Goal: Navigation & Orientation: Find specific page/section

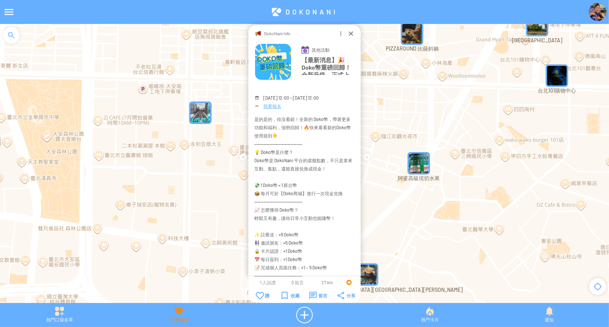
click at [184, 317] on div "支援前線" at bounding box center [180, 315] width 120 height 16
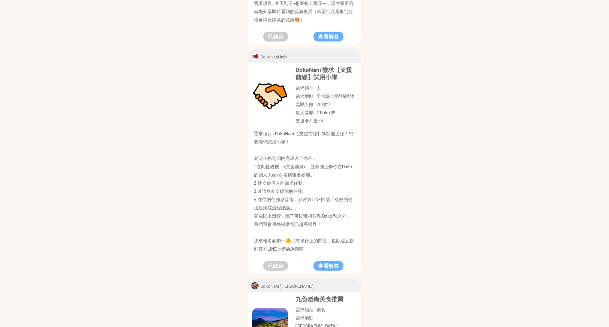
scroll to position [698, 0]
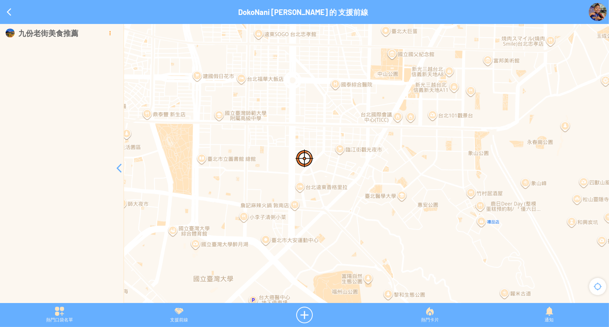
click at [107, 33] on div at bounding box center [109, 32] width 9 height 9
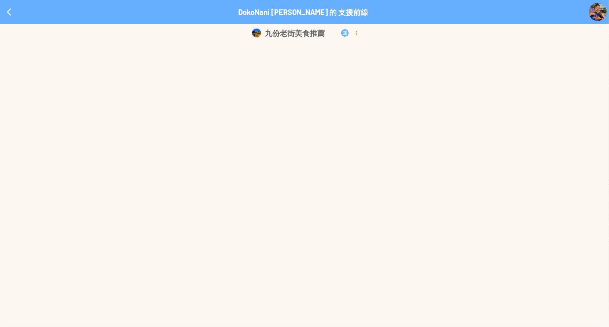
click at [356, 34] on div at bounding box center [357, 32] width 8 height 9
click at [351, 76] on p "刪除" at bounding box center [348, 74] width 32 height 6
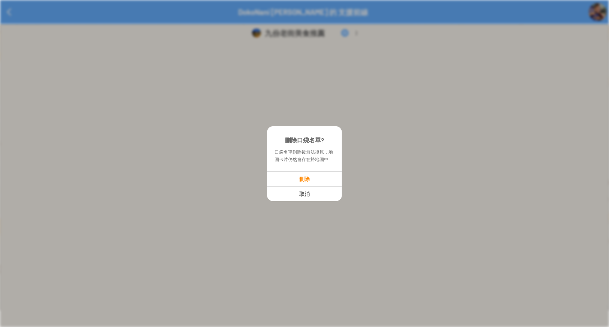
click at [301, 178] on p "刪除" at bounding box center [305, 179] width 74 height 6
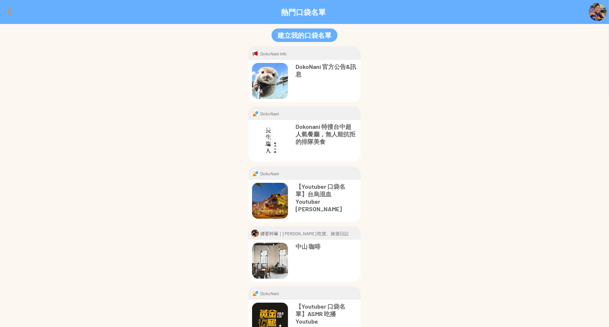
click at [7, 14] on div at bounding box center [9, 12] width 18 height 18
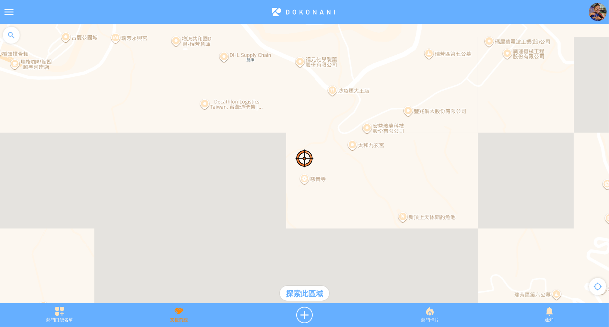
click at [181, 316] on div "支援前線" at bounding box center [180, 315] width 120 height 16
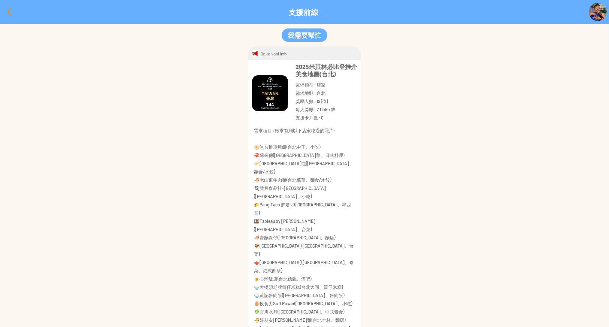
click at [0, 10] on div at bounding box center [9, 12] width 18 height 18
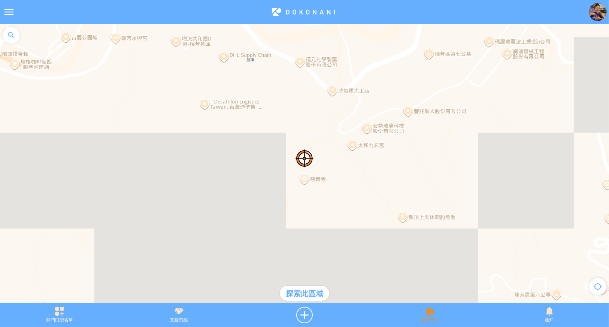
click at [429, 319] on div "熱門卡片" at bounding box center [430, 315] width 120 height 16
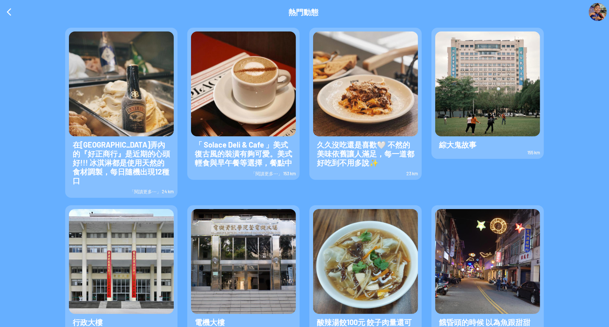
click at [147, 189] on span "「閱讀更多⋯」 24 km" at bounding box center [152, 191] width 44 height 5
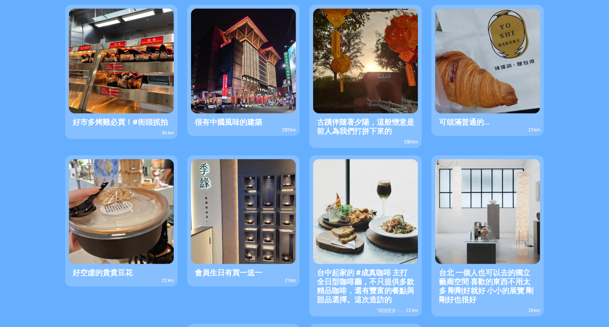
scroll to position [474, 0]
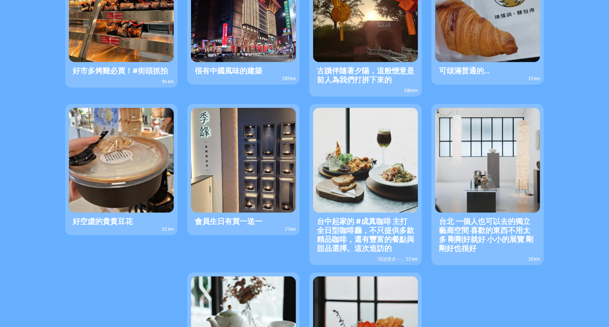
click at [386, 256] on span "「閱讀更多⋯」 22 km" at bounding box center [396, 258] width 44 height 5
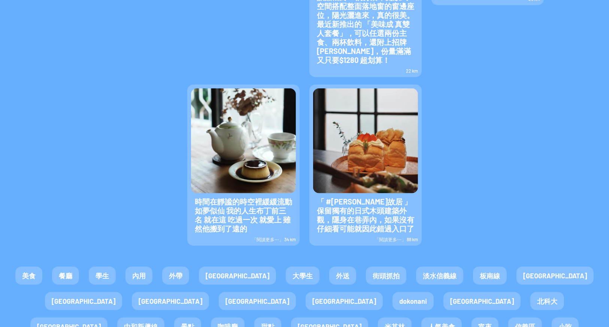
scroll to position [762, 0]
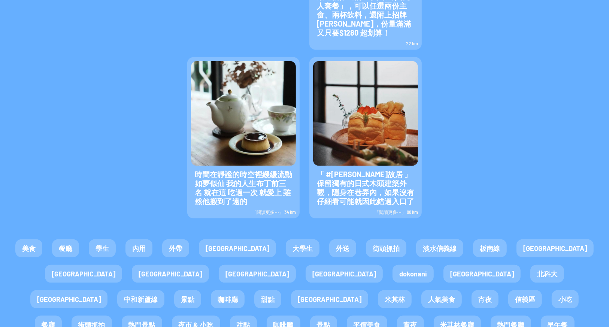
click at [388, 209] on span "「閱讀更多⋯」 88 km" at bounding box center [396, 211] width 43 height 5
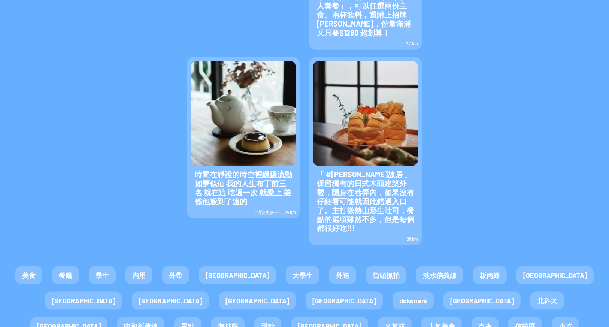
click at [267, 209] on span "「閱讀更多⋯」 34 km" at bounding box center [274, 211] width 44 height 5
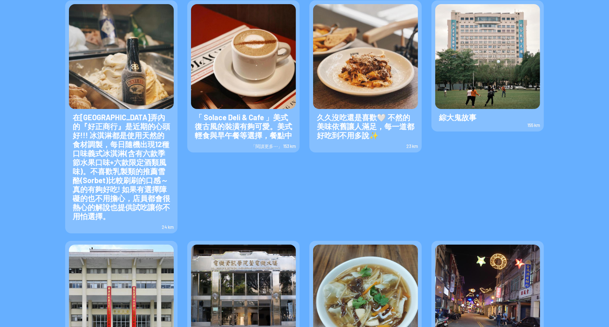
scroll to position [0, 0]
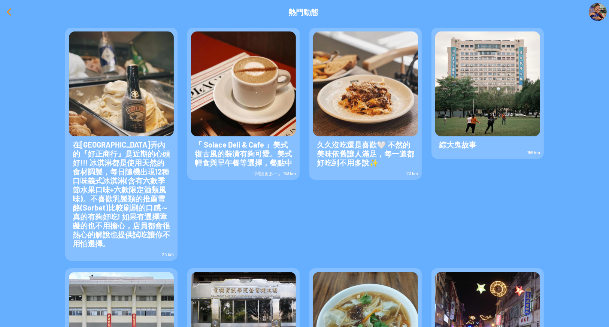
click at [4, 7] on div at bounding box center [9, 12] width 18 height 18
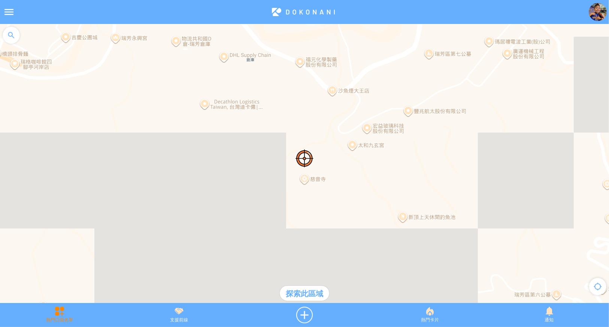
click at [51, 317] on div "熱門口袋名單" at bounding box center [60, 315] width 120 height 16
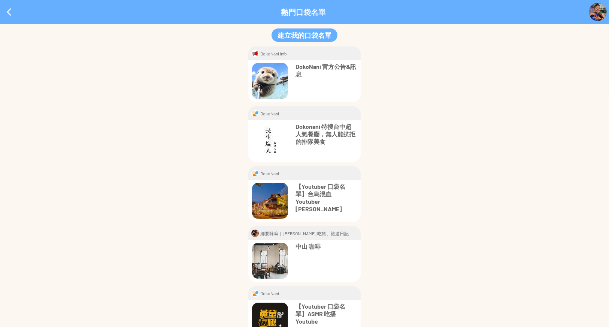
click at [331, 128] on p "Dokonani 特搜台中超人氣餐廳，無人能抗拒的排隊美食" at bounding box center [326, 134] width 61 height 22
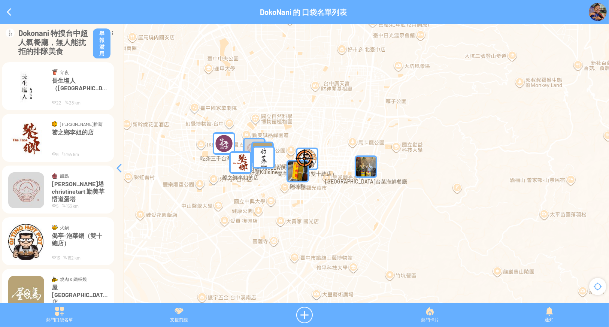
click at [83, 82] on p "長生塩人（北投車站）" at bounding box center [80, 88] width 56 height 22
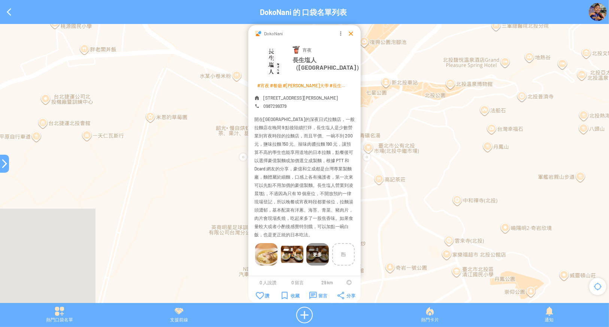
click at [350, 32] on div at bounding box center [350, 33] width 7 height 7
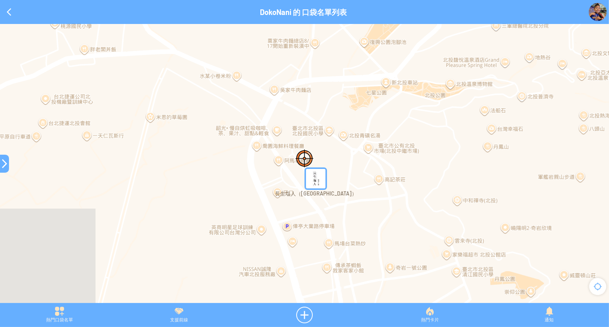
click at [4, 164] on div at bounding box center [4, 163] width 9 height 9
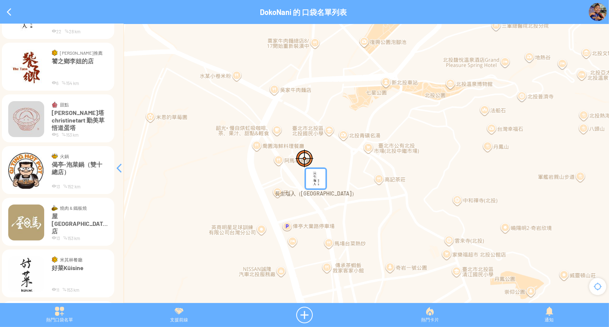
scroll to position [162, 0]
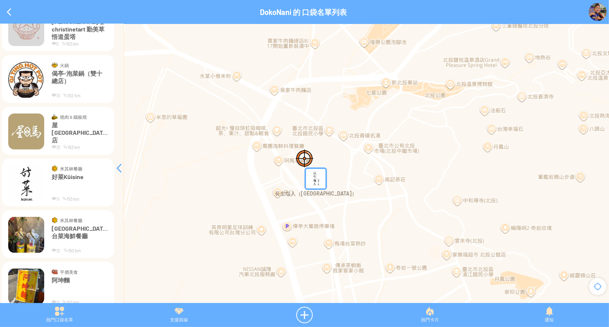
click at [63, 229] on p "彭城堂台菜海鮮餐廳" at bounding box center [80, 236] width 56 height 22
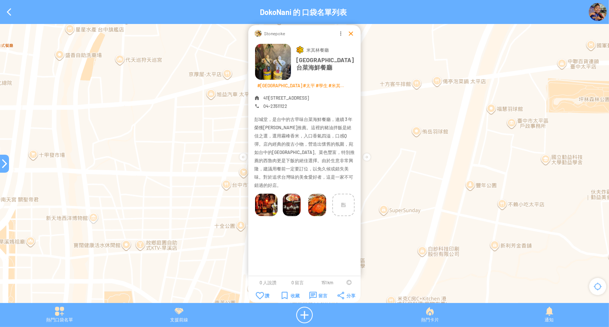
click at [349, 34] on div at bounding box center [350, 33] width 7 height 7
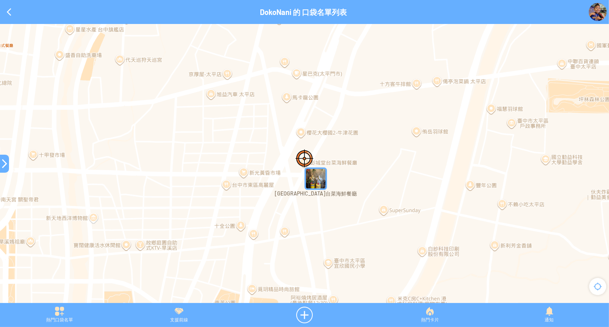
click at [4, 168] on div at bounding box center [4, 164] width 9 height 18
click at [3, 164] on div at bounding box center [4, 163] width 9 height 9
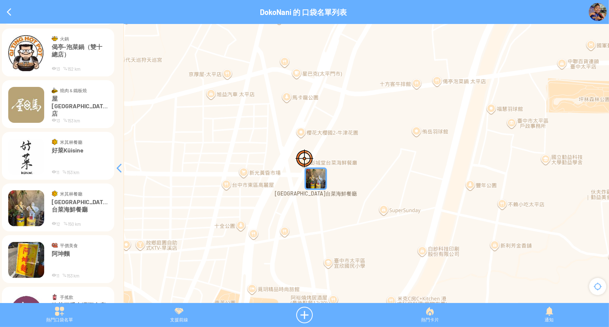
scroll to position [224, 0]
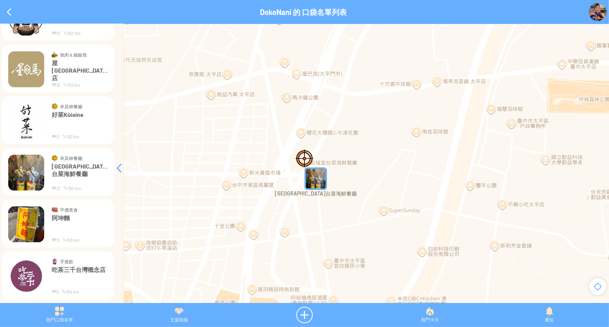
click at [65, 267] on p "吃茶三千台灣概念店" at bounding box center [80, 277] width 56 height 22
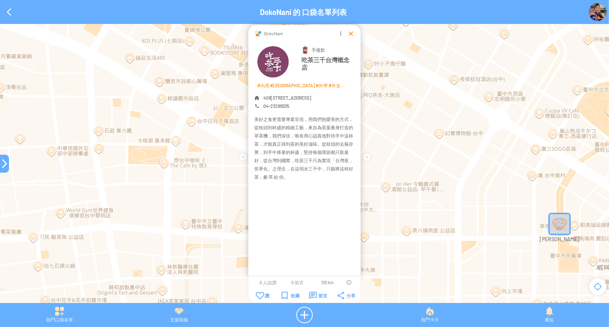
click at [349, 36] on div at bounding box center [350, 33] width 7 height 7
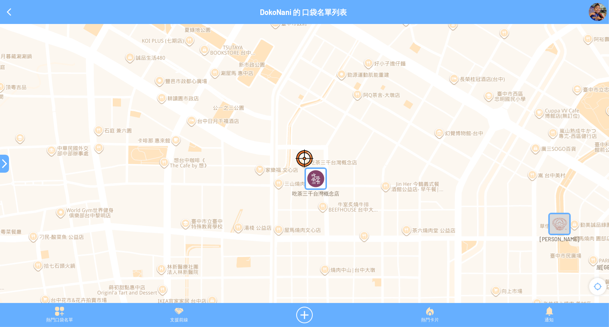
click at [4, 164] on div at bounding box center [4, 163] width 9 height 9
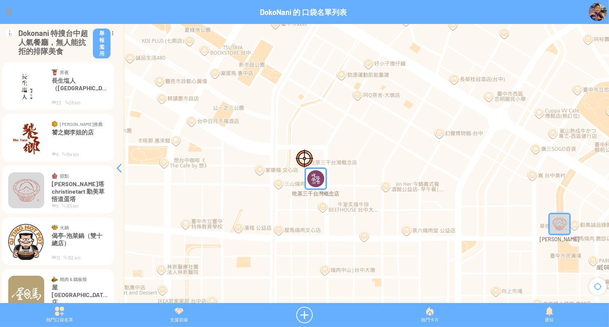
click at [10, 11] on div at bounding box center [9, 12] width 18 height 18
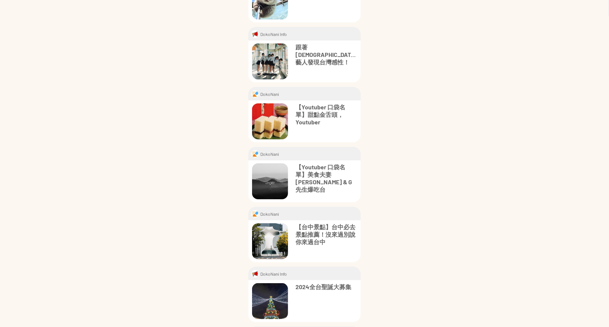
scroll to position [150, 0]
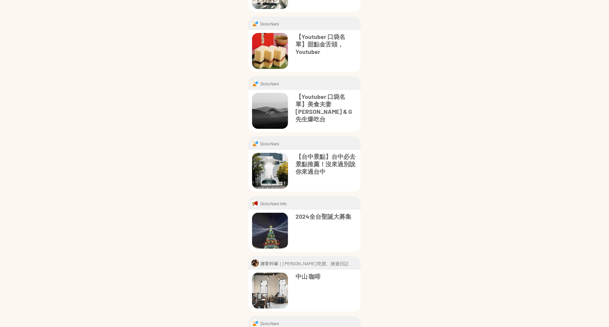
click at [339, 159] on p "【台中景點】台中必去景點推薦！沒來過別說你來過台中" at bounding box center [326, 164] width 61 height 22
click at [326, 36] on p "【Youtuber 口袋名單】甜點金舌頭，Youtuber" at bounding box center [326, 44] width 61 height 22
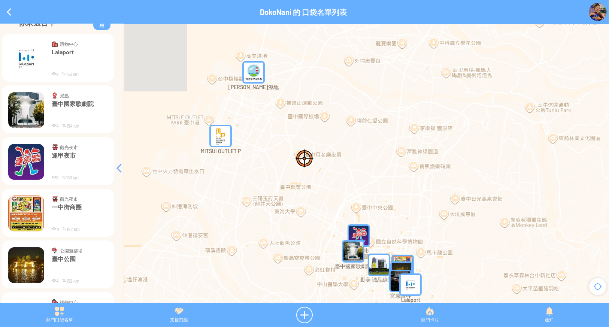
scroll to position [62, 0]
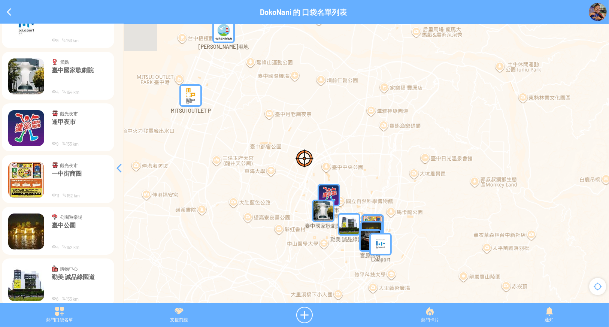
drag, startPoint x: 317, startPoint y: 209, endPoint x: 287, endPoint y: 167, distance: 51.6
click at [287, 167] on div at bounding box center [304, 167] width 609 height 287
click at [42, 312] on div "熱門口袋名單" at bounding box center [60, 315] width 120 height 16
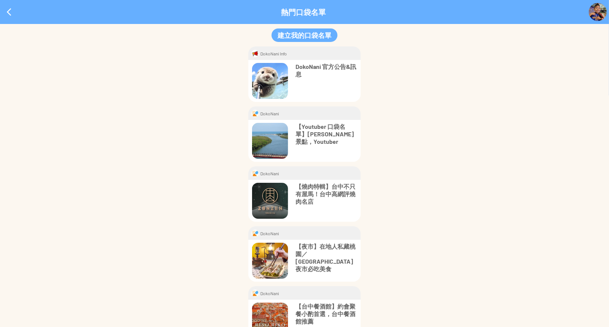
click at [314, 65] on p "DokoNani 官方公告&訊息" at bounding box center [326, 70] width 61 height 15
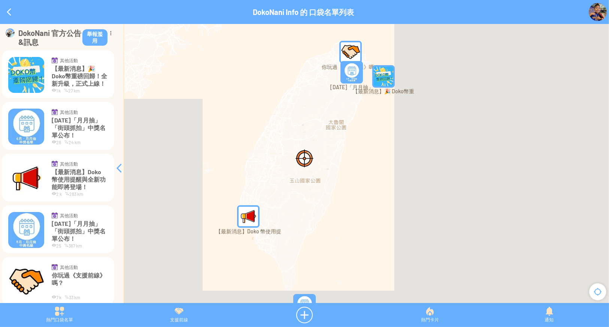
click at [319, 12] on p "DokoNani Info 的 口袋名單列表" at bounding box center [303, 11] width 101 height 9
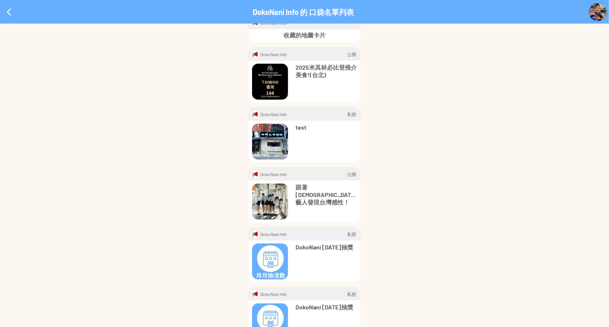
scroll to position [35, 0]
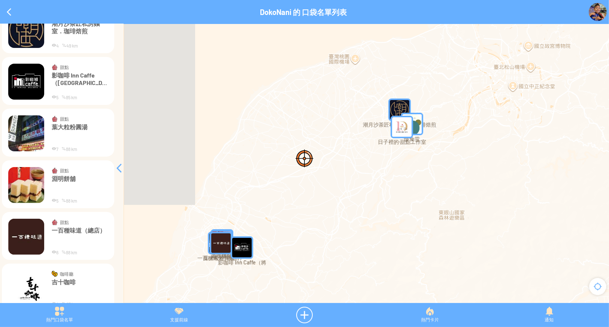
scroll to position [179, 0]
